Goal: Task Accomplishment & Management: Manage account settings

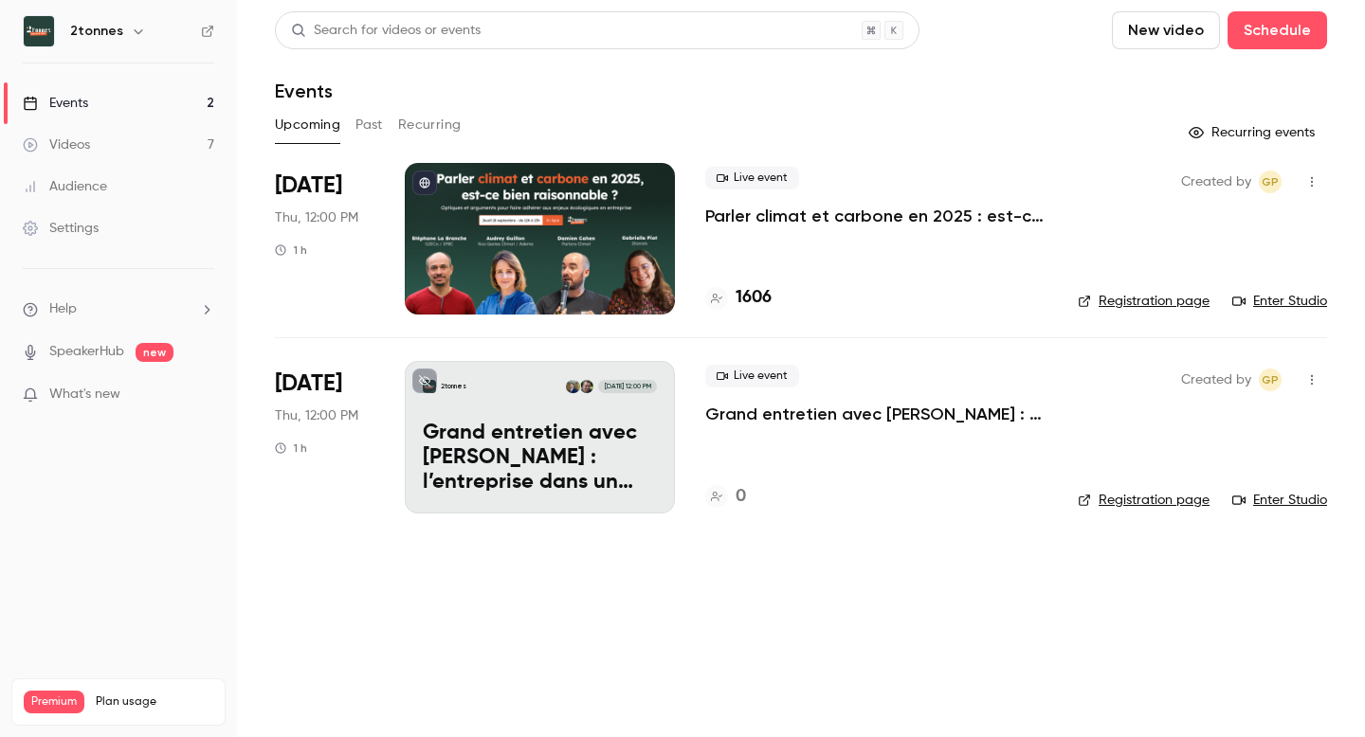
click at [590, 186] on div at bounding box center [540, 239] width 270 height 152
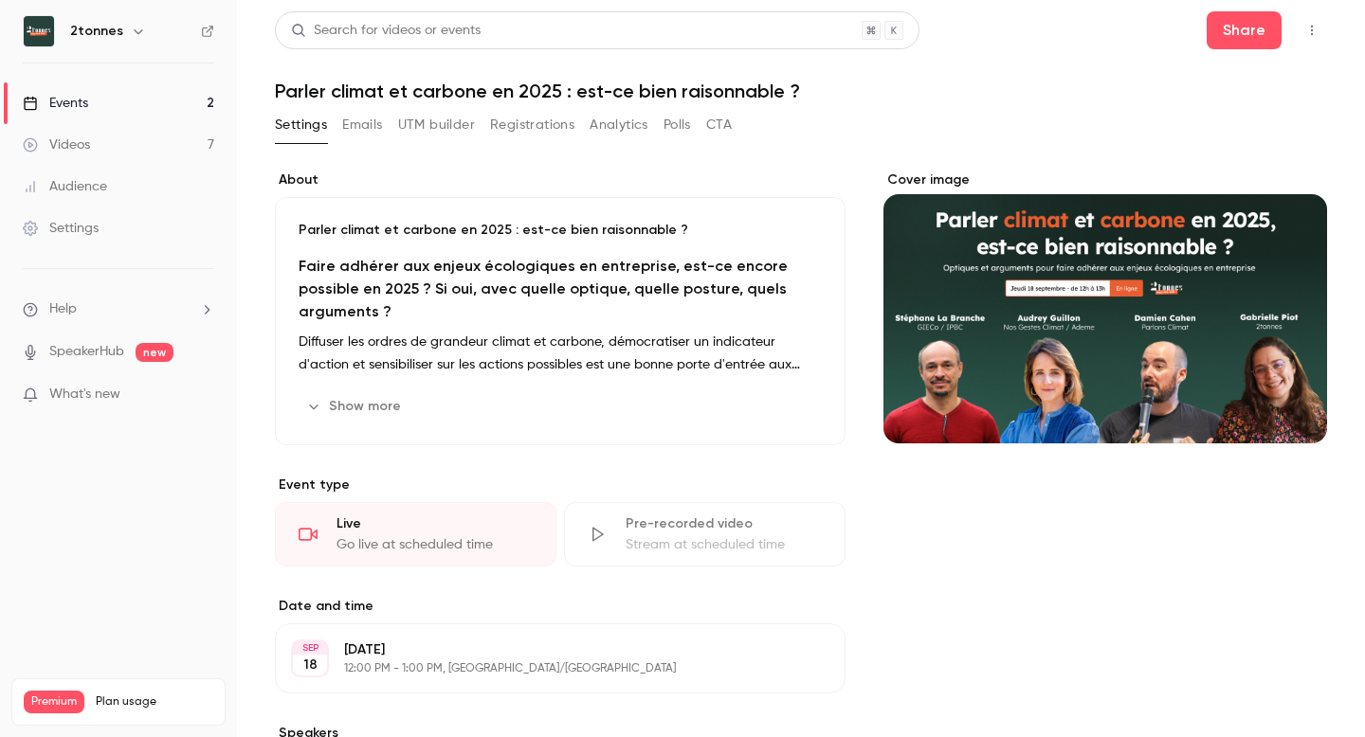
click at [454, 131] on button "UTM builder" at bounding box center [436, 125] width 77 height 30
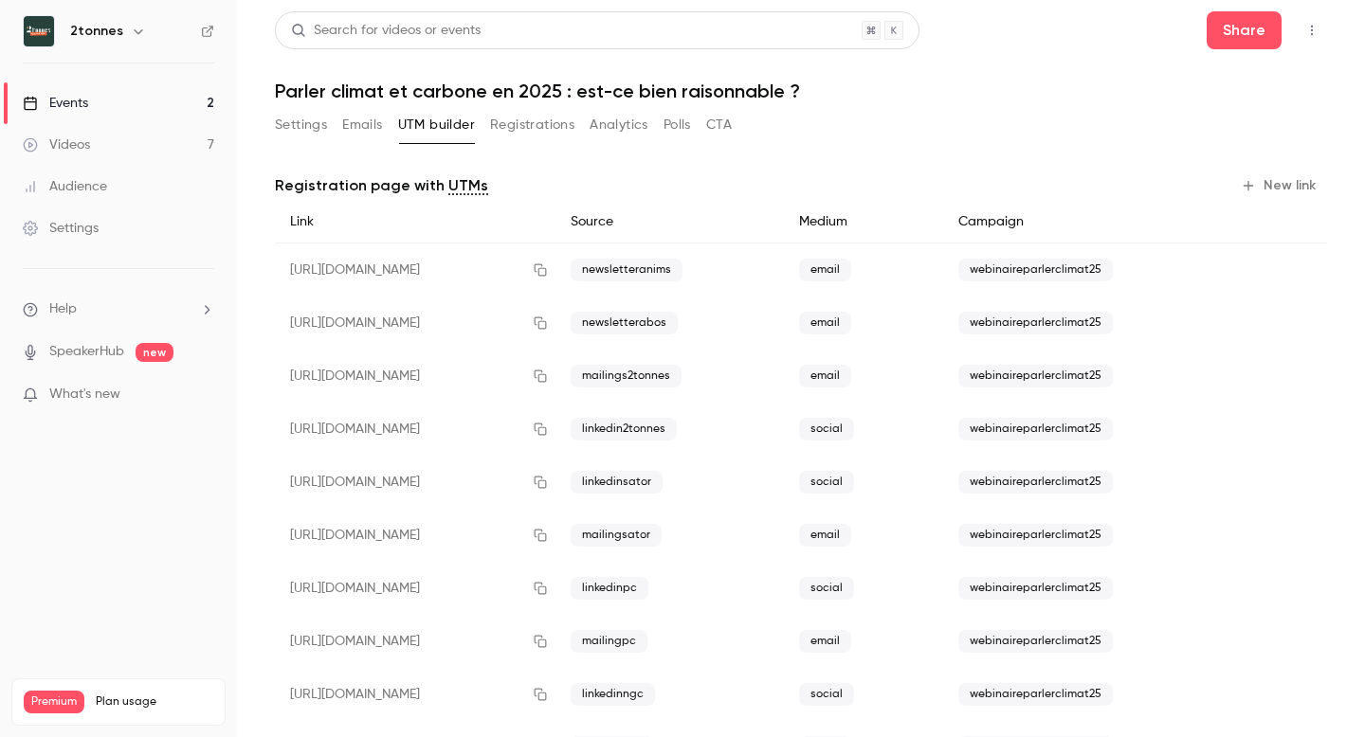
click at [536, 114] on button "Registrations" at bounding box center [532, 125] width 84 height 30
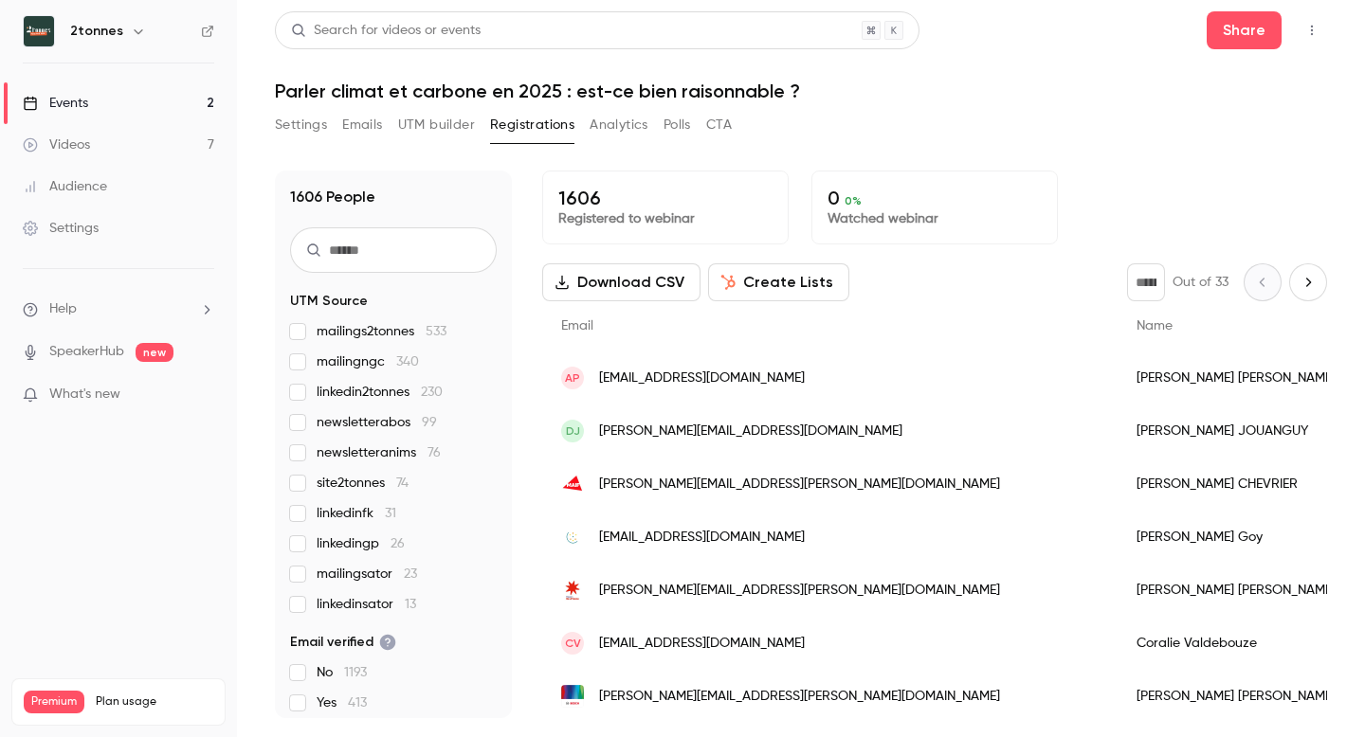
click at [615, 135] on button "Analytics" at bounding box center [618, 125] width 59 height 30
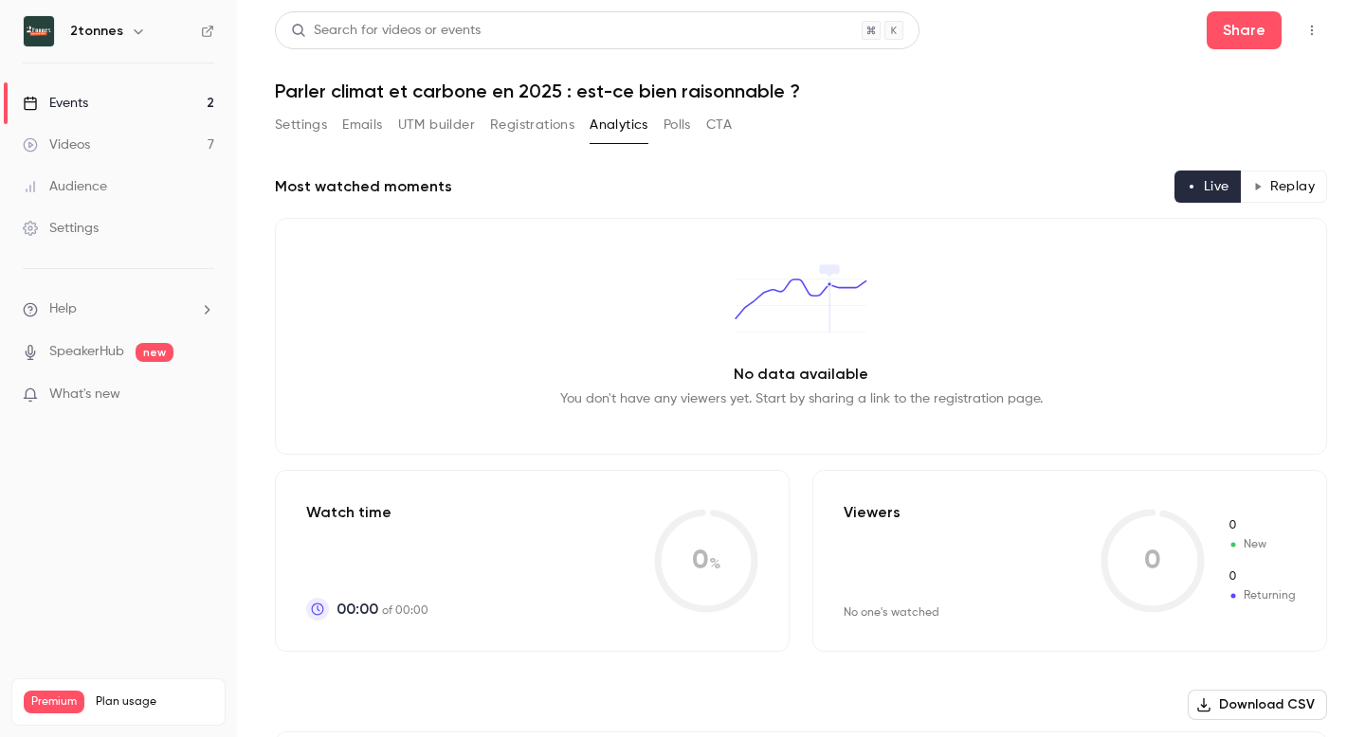
click at [418, 126] on button "UTM builder" at bounding box center [436, 125] width 77 height 30
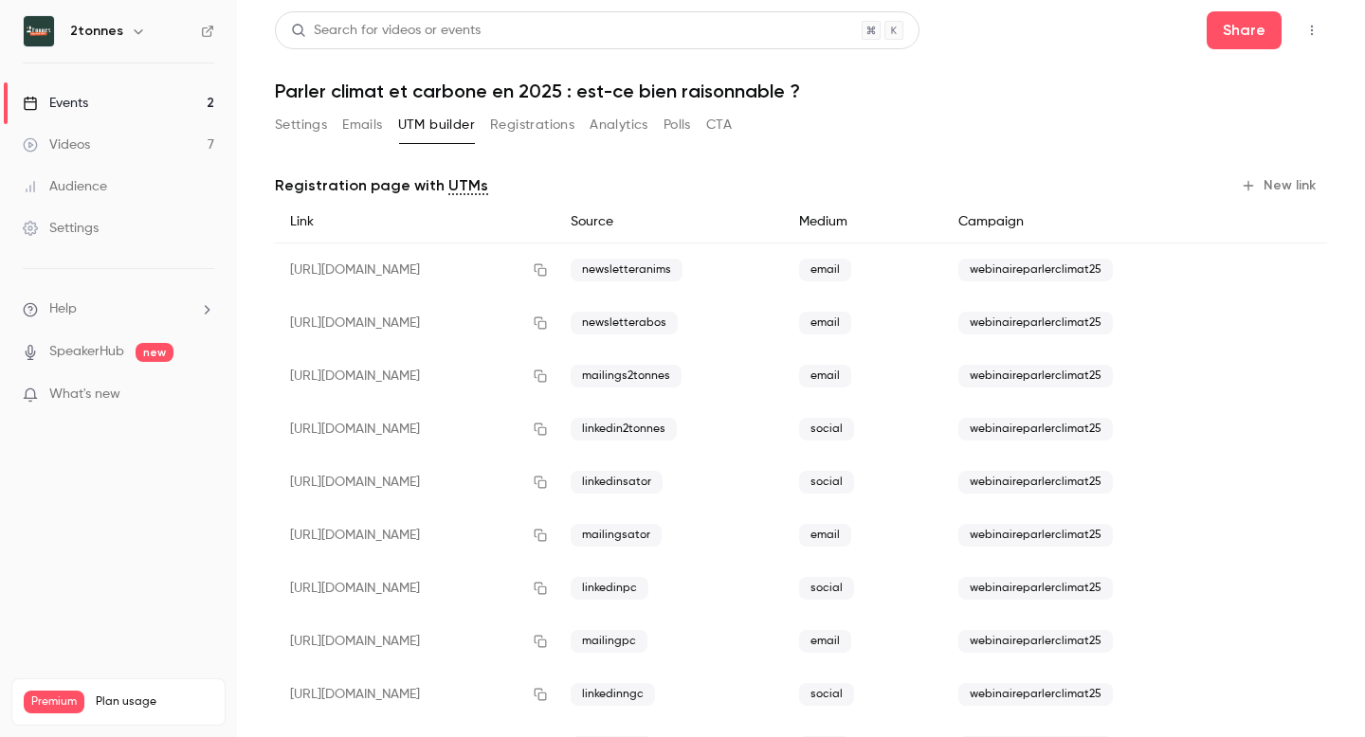
click at [353, 123] on button "Emails" at bounding box center [362, 125] width 40 height 30
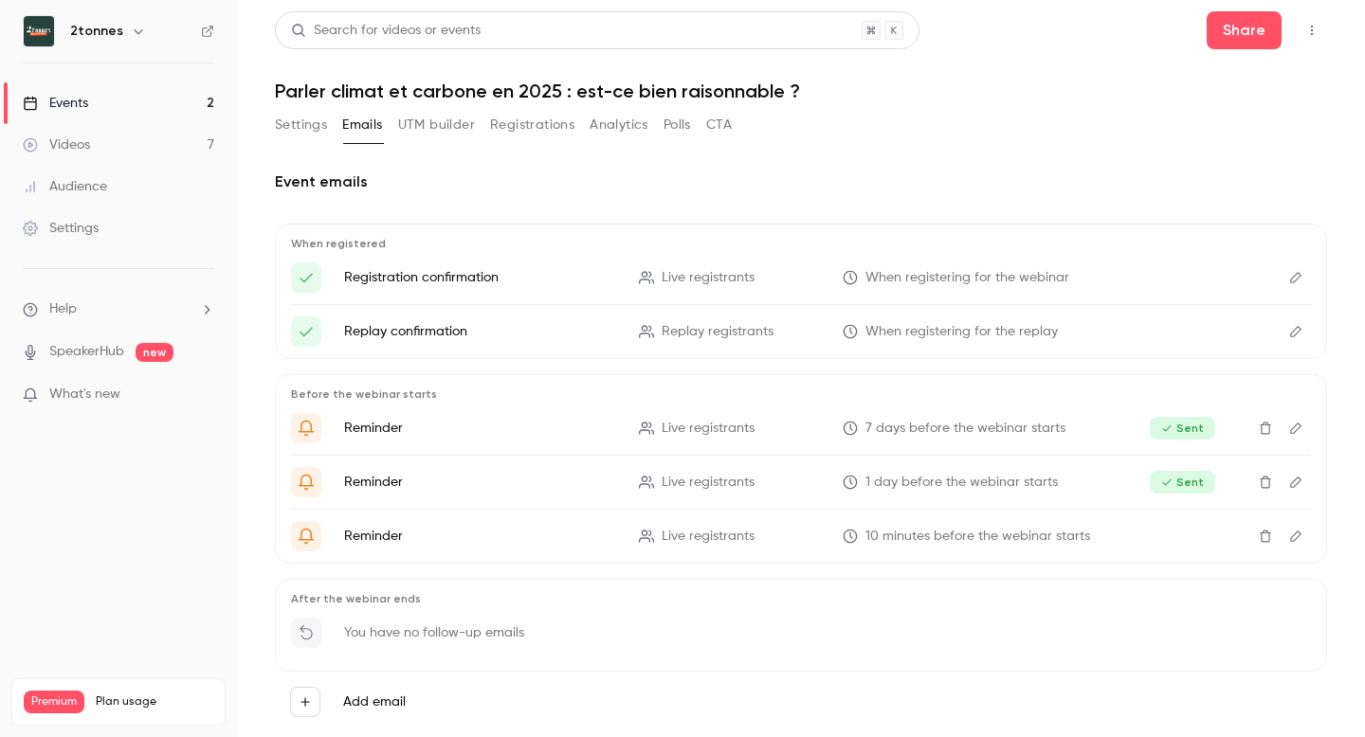
click at [299, 133] on button "Settings" at bounding box center [301, 125] width 52 height 30
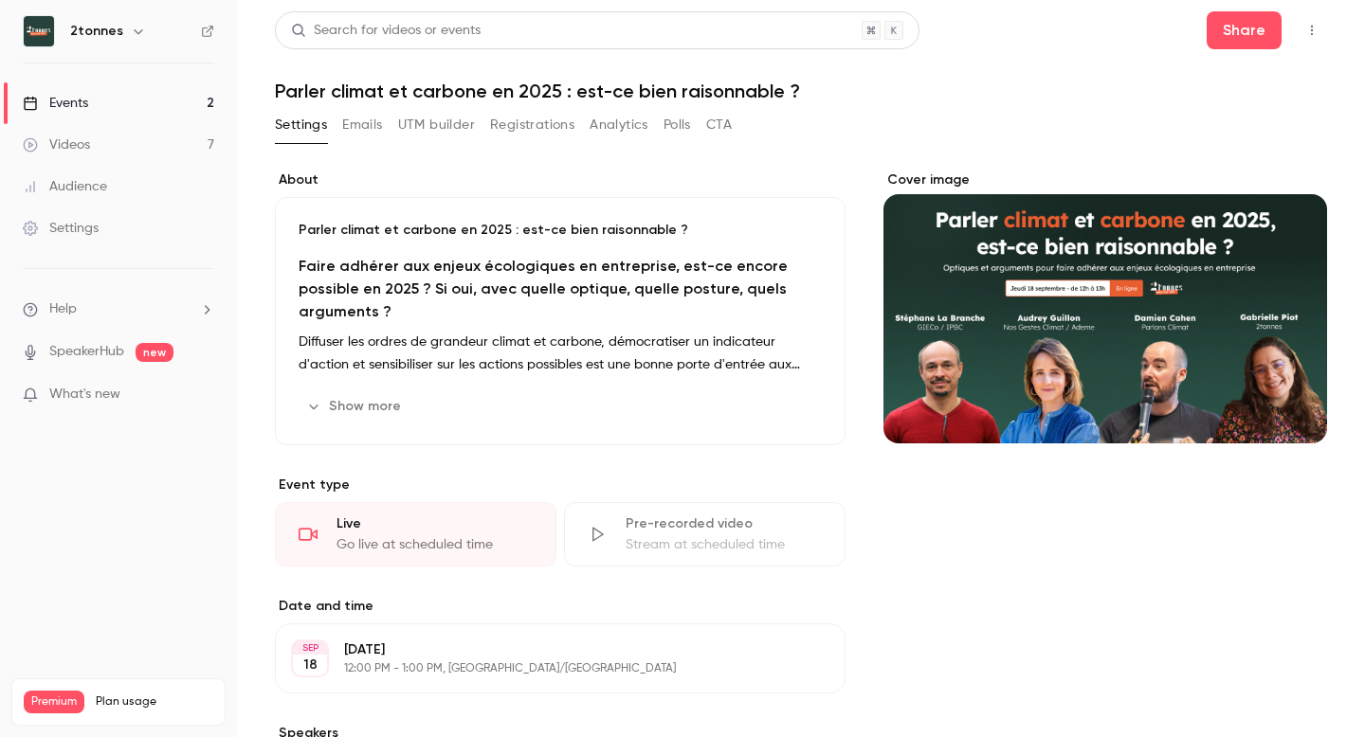
click at [618, 110] on button "Analytics" at bounding box center [618, 125] width 59 height 30
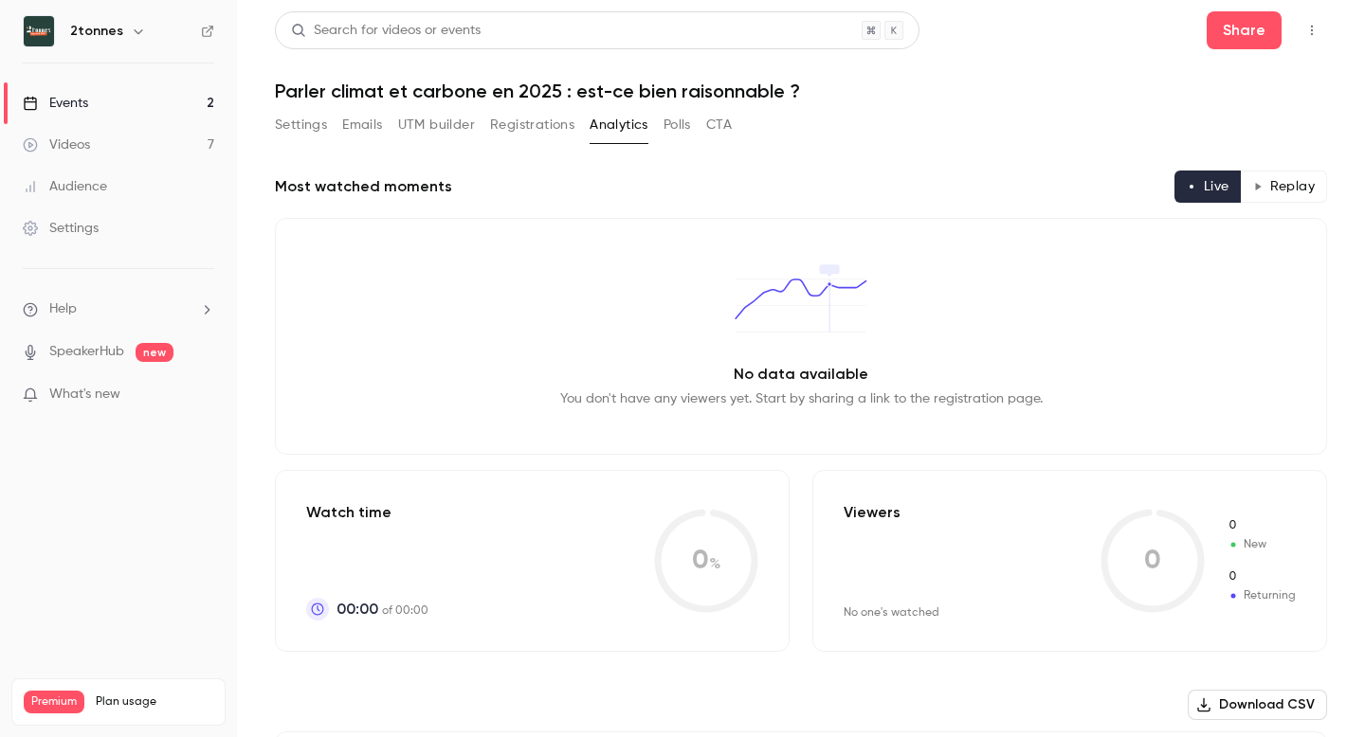
click at [532, 129] on button "Registrations" at bounding box center [532, 125] width 84 height 30
